Goal: Information Seeking & Learning: Learn about a topic

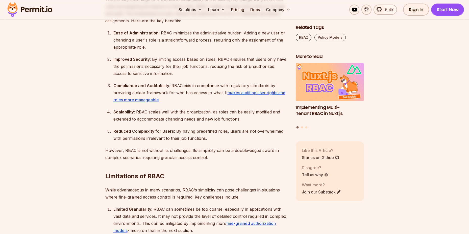
scroll to position [1137, 0]
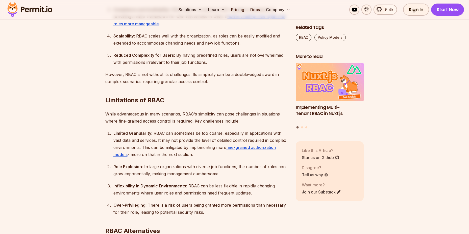
click at [165, 157] on div "Limited Granularity : RBAC can sometimes be too coarse, especially in applicati…" at bounding box center [200, 143] width 174 height 28
click at [190, 190] on div "Inflexibility in Dynamic Environments : RBAC can be less flexible in rapidly ch…" at bounding box center [200, 189] width 174 height 14
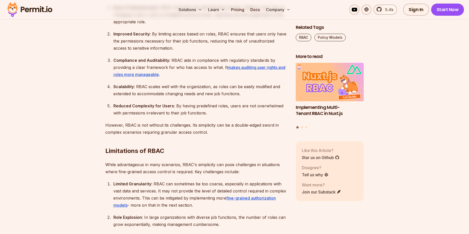
scroll to position [1188, 0]
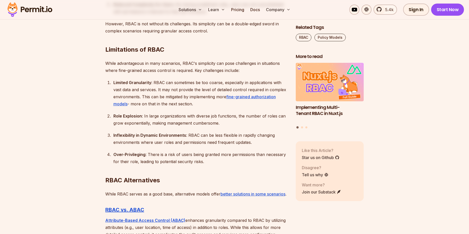
click at [191, 155] on div "Over-Privileging : There is a risk of users being granted more permissions than…" at bounding box center [200, 158] width 174 height 14
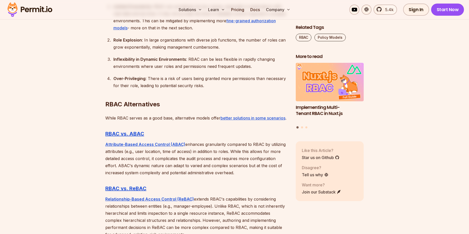
scroll to position [1340, 0]
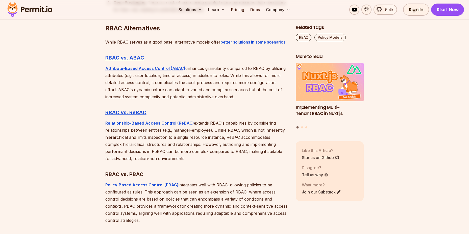
click at [230, 200] on p "Policy-Based Access Control (PBAC) integrates well with RBAC, allowing policies…" at bounding box center [196, 202] width 182 height 42
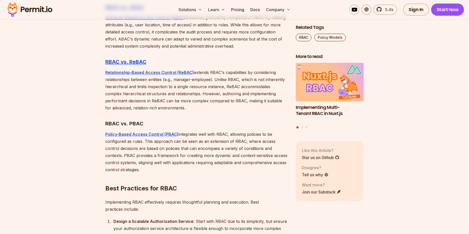
click at [225, 95] on p "Relationship-Based Access Control (ReBAC) extends RBAC's capabilities by consid…" at bounding box center [196, 90] width 182 height 42
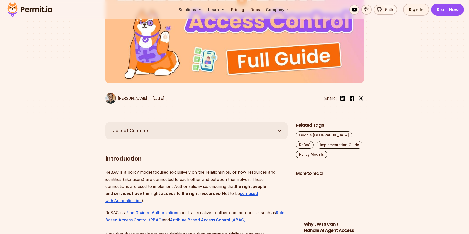
scroll to position [303, 0]
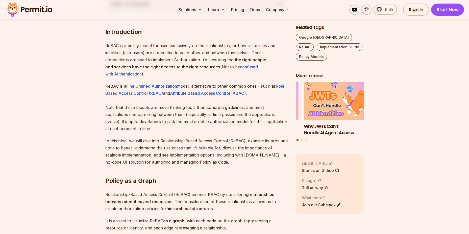
click at [173, 119] on p "ReBAC is a Fine Grained Authorization model, alternative to other common ones -…" at bounding box center [196, 107] width 182 height 50
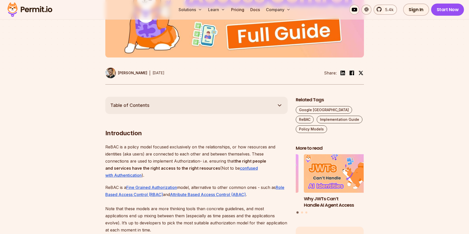
click at [189, 153] on p "ReBAC is a policy model focused exclusively on the relationships, or how resour…" at bounding box center [196, 160] width 182 height 35
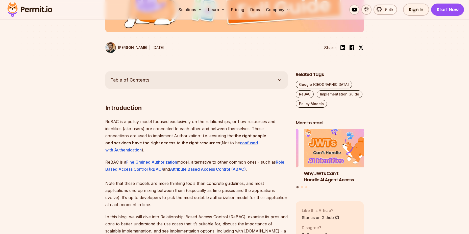
click at [175, 126] on p "ReBAC is a policy model focused exclusively on the relationships, or how resour…" at bounding box center [196, 135] width 182 height 35
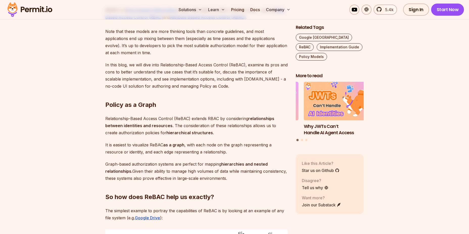
scroll to position [278, 0]
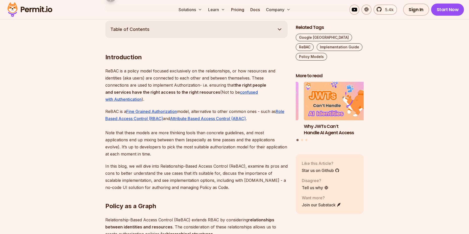
click at [162, 69] on p "ReBAC is a policy model focused exclusively on the relationships, or how resour…" at bounding box center [196, 84] width 182 height 35
drag, startPoint x: 107, startPoint y: 72, endPoint x: 133, endPoint y: 71, distance: 26.8
click at [133, 71] on p "ReBAC is a policy model focused exclusively on the relationships, or how resour…" at bounding box center [196, 84] width 182 height 35
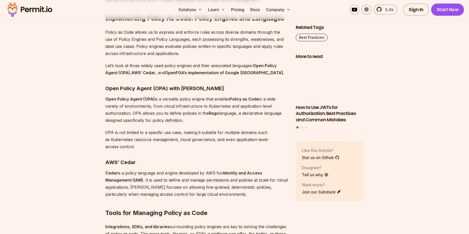
scroll to position [1112, 0]
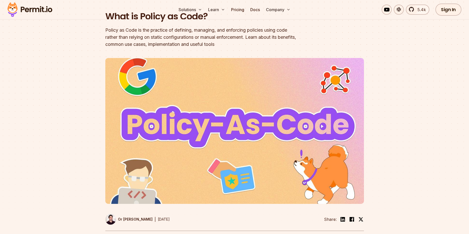
scroll to position [0, 0]
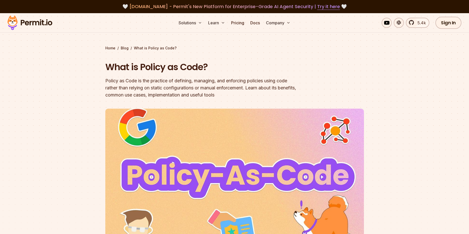
drag, startPoint x: 211, startPoint y: 79, endPoint x: 175, endPoint y: 66, distance: 38.3
click at [157, 89] on div "Policy as Code is the practice of defining, managing, and enforcing policies us…" at bounding box center [202, 87] width 194 height 21
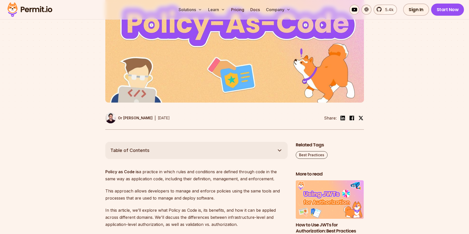
scroll to position [253, 0]
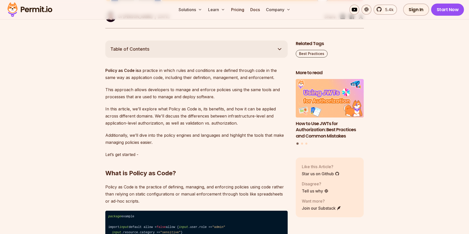
click at [168, 72] on p "Policy as Code is a practice in which rules and conditions are defined through …" at bounding box center [196, 74] width 182 height 14
drag, startPoint x: 107, startPoint y: 70, endPoint x: 153, endPoint y: 74, distance: 46.4
click at [153, 74] on p "Policy as Code is a practice in which rules and conditions are defined through …" at bounding box center [196, 74] width 182 height 14
drag, startPoint x: 153, startPoint y: 74, endPoint x: 115, endPoint y: 73, distance: 37.7
click at [118, 73] on p "Policy as Code is a practice in which rules and conditions are defined through …" at bounding box center [196, 74] width 182 height 14
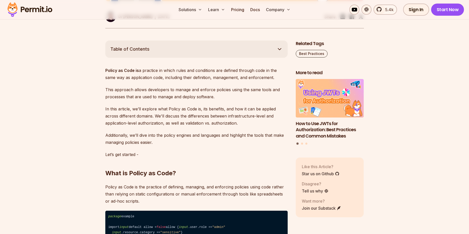
drag, startPoint x: 105, startPoint y: 69, endPoint x: 277, endPoint y: 78, distance: 172.1
click at [277, 78] on p "Policy as Code is a practice in which rules and conditions are defined through …" at bounding box center [196, 74] width 182 height 14
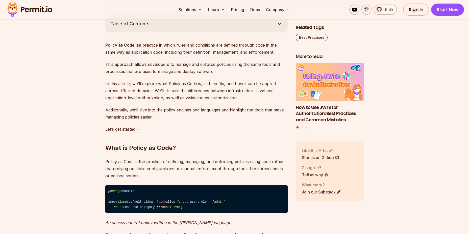
scroll to position [329, 0]
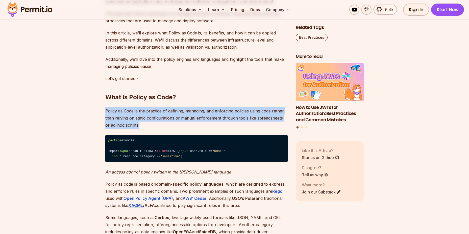
drag, startPoint x: 106, startPoint y: 110, endPoint x: 140, endPoint y: 124, distance: 36.0
click at [140, 124] on p "Policy as Code is the practice of defining, managing, and enforcing policies us…" at bounding box center [196, 117] width 182 height 21
copy p "Policy as Code is the practice of defining, managing, and enforcing policies us…"
